Goal: Information Seeking & Learning: Learn about a topic

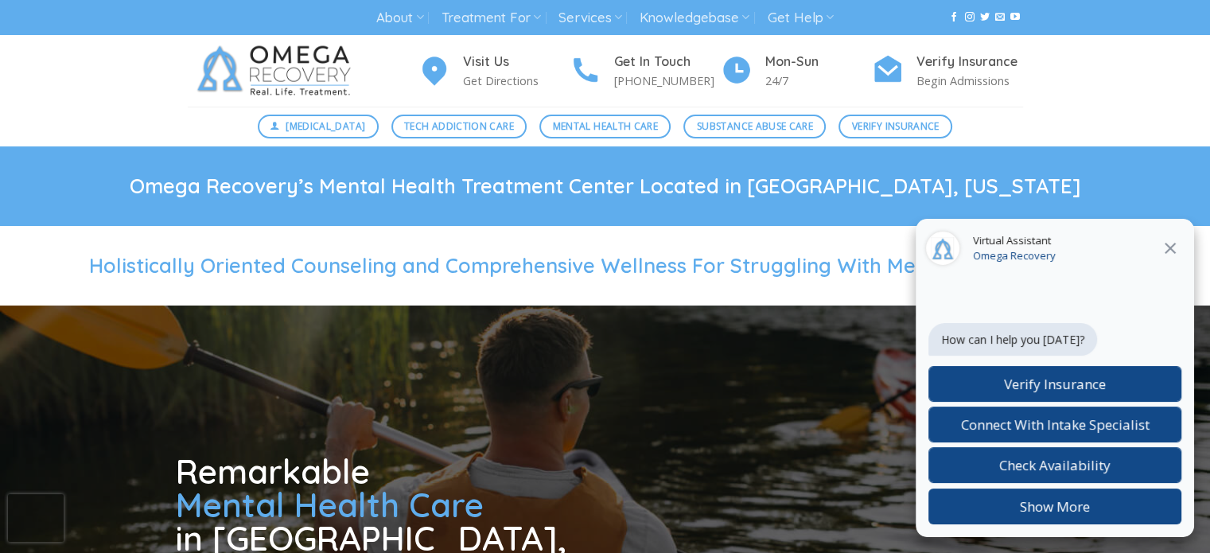
click at [1175, 245] on icon "Close" at bounding box center [1170, 248] width 19 height 19
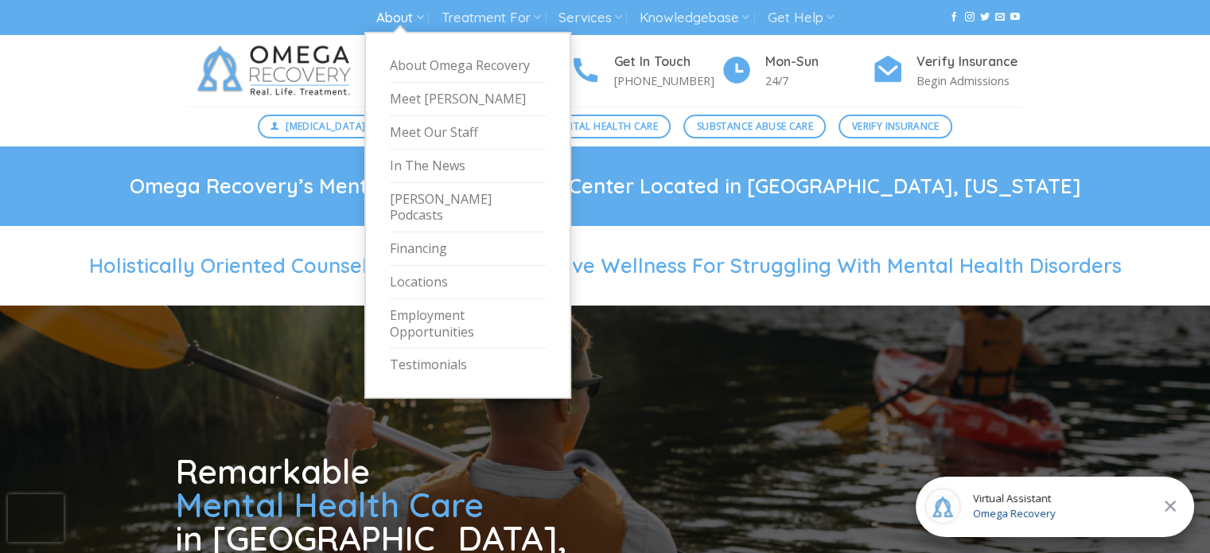
click at [391, 15] on link "About" at bounding box center [399, 17] width 47 height 29
click at [416, 19] on icon at bounding box center [419, 17] width 8 height 15
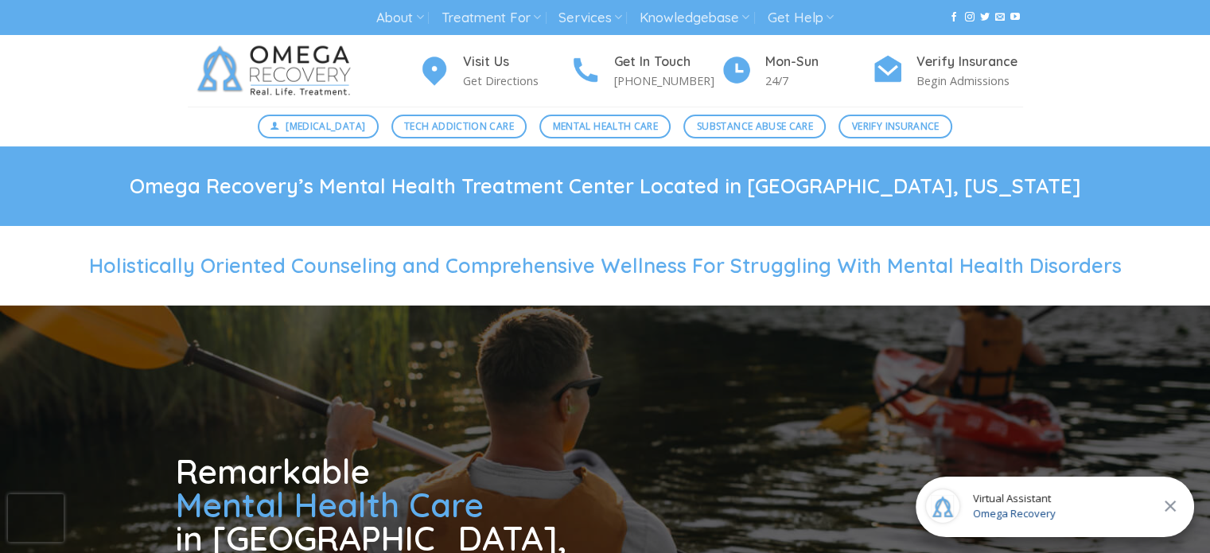
click at [1171, 508] on icon "Close" at bounding box center [1170, 506] width 19 height 19
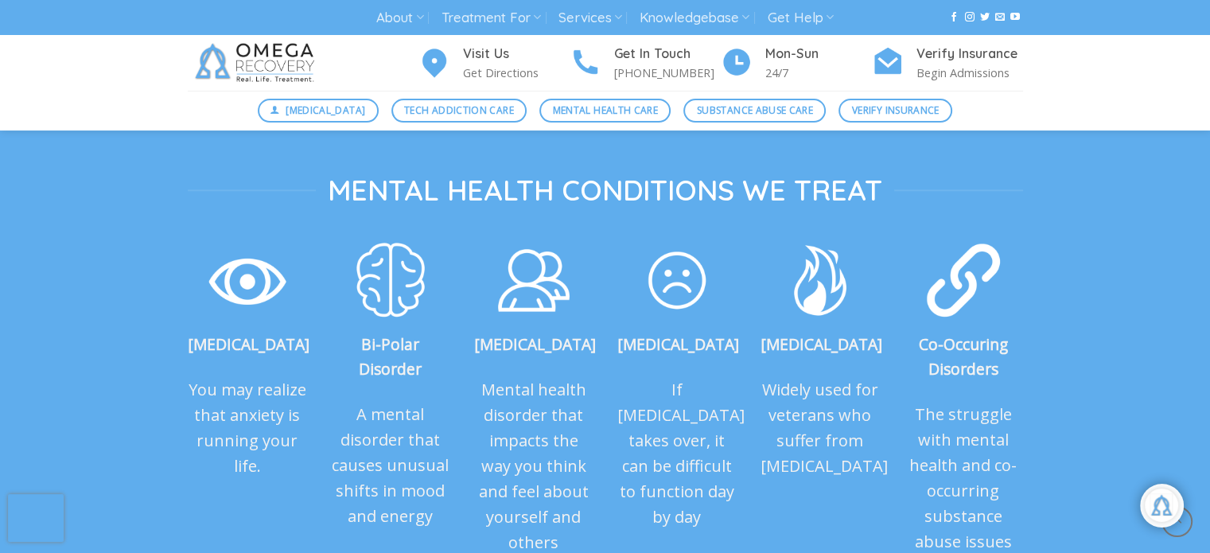
scroll to position [1719, 0]
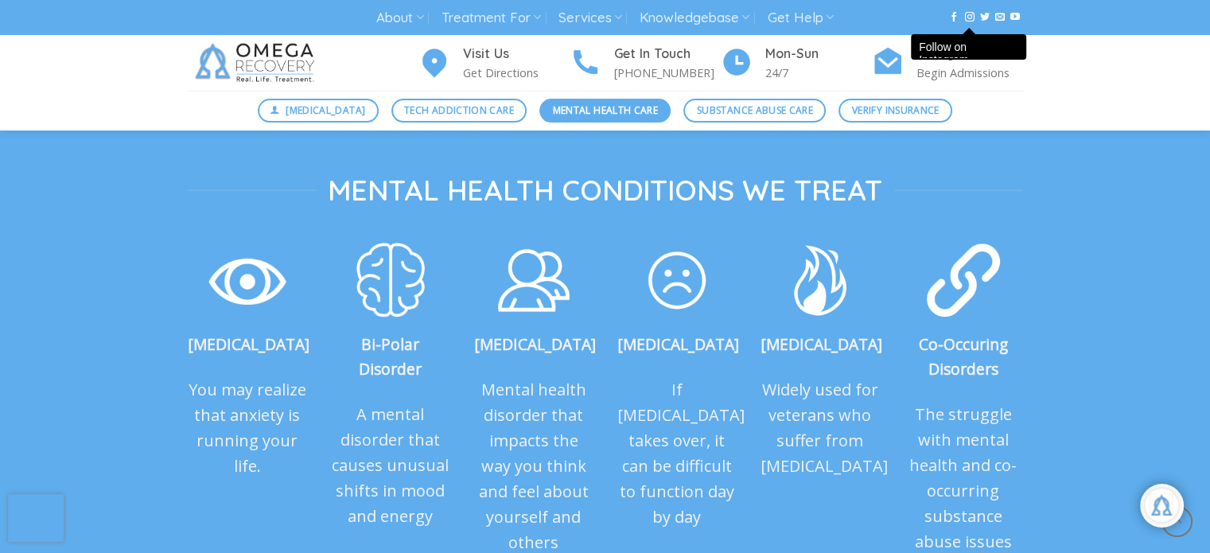
click at [640, 111] on span "Mental Health Care" at bounding box center [605, 110] width 105 height 15
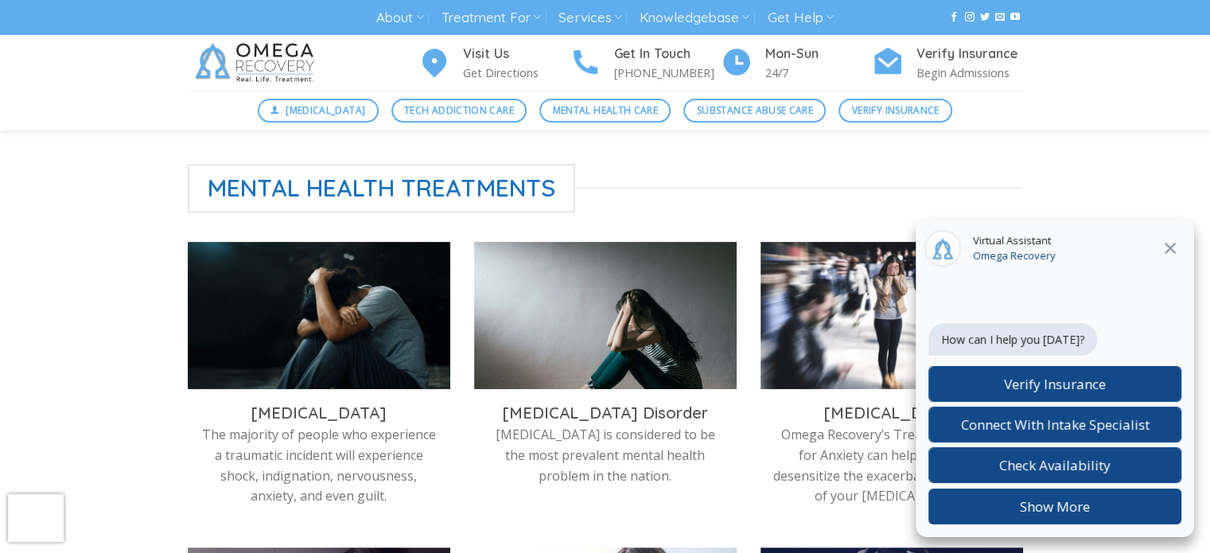
scroll to position [605, 0]
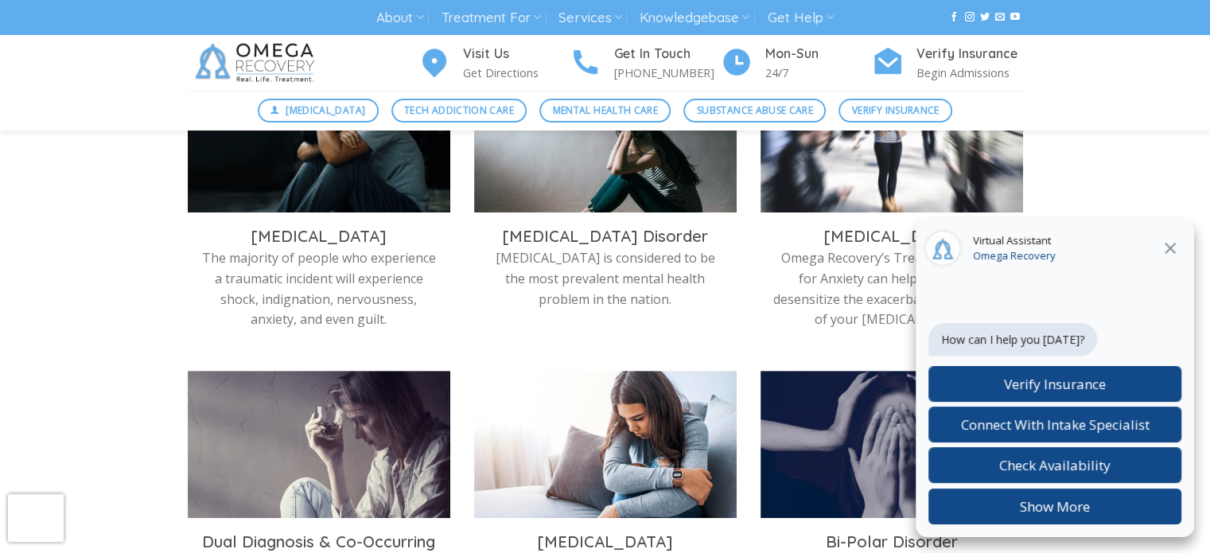
drag, startPoint x: 1170, startPoint y: 247, endPoint x: 816, endPoint y: 347, distance: 367.8
click at [816, 347] on div "[MEDICAL_DATA] Omega Recovery’s Treatment Center for Anxiety can help prevent o…" at bounding box center [892, 218] width 286 height 306
drag, startPoint x: 1171, startPoint y: 248, endPoint x: 1187, endPoint y: 200, distance: 51.1
click at [1187, 200] on div "Mental Health Treatments [MEDICAL_DATA] The majority of people who experience a…" at bounding box center [605, 354] width 1210 height 734
click at [1168, 243] on icon "Close" at bounding box center [1170, 248] width 19 height 19
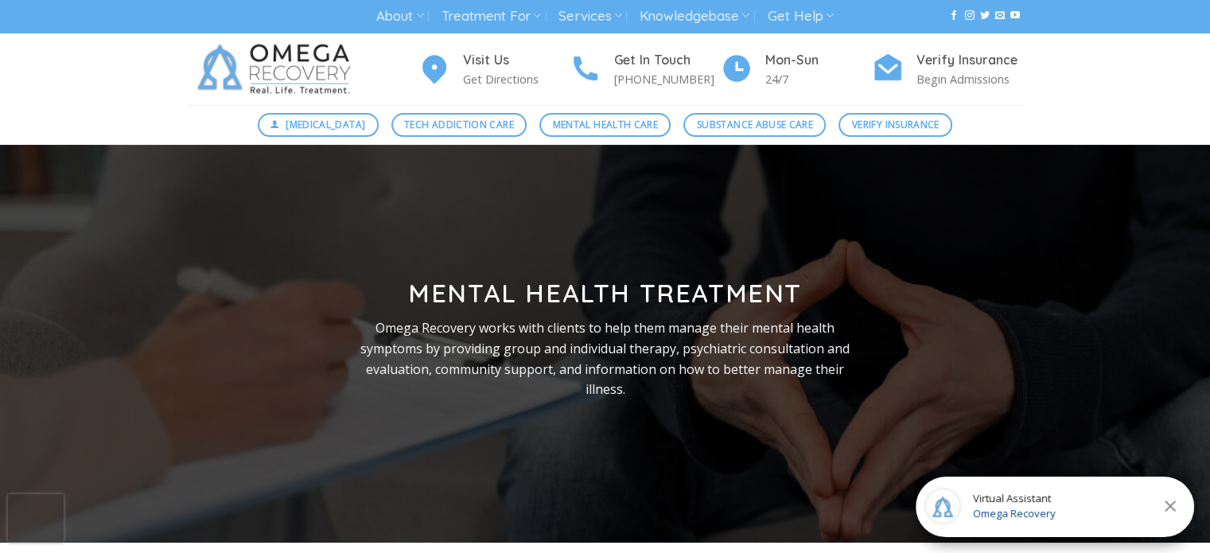
scroll to position [0, 0]
